Goal: Information Seeking & Learning: Find specific fact

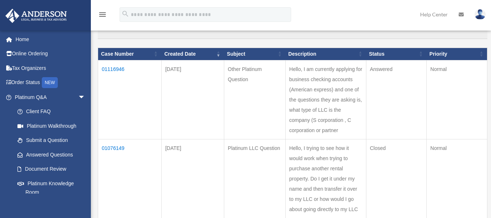
scroll to position [72, 0]
click at [118, 65] on td "01116946" at bounding box center [130, 99] width 64 height 79
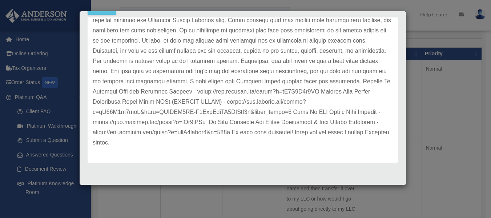
scroll to position [274, 0]
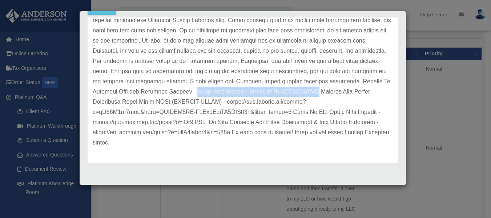
drag, startPoint x: 92, startPoint y: 92, endPoint x: 222, endPoint y: 93, distance: 130.1
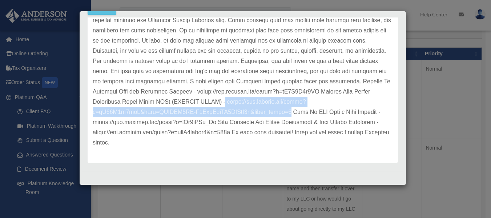
drag, startPoint x: 148, startPoint y: 101, endPoint x: 198, endPoint y: 109, distance: 50.8
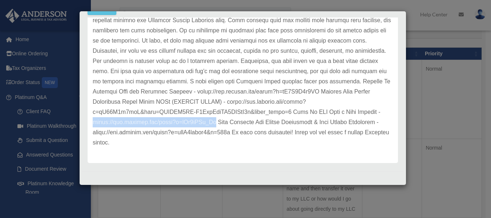
drag, startPoint x: 90, startPoint y: 120, endPoint x: 219, endPoint y: 119, distance: 128.6
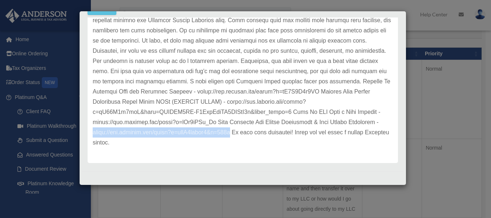
drag, startPoint x: 91, startPoint y: 129, endPoint x: 235, endPoint y: 134, distance: 144.4
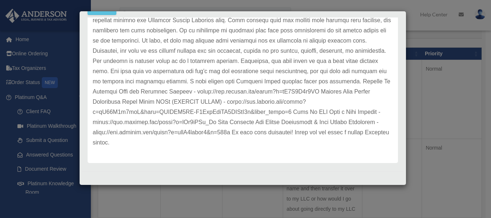
click at [418, 49] on div "Case Detail × Other Platinum Question Case Number 01116946 Created Date [DATE] …" at bounding box center [245, 109] width 491 height 218
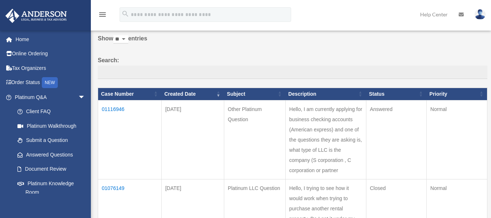
scroll to position [0, 0]
